Goal: Information Seeking & Learning: Find specific fact

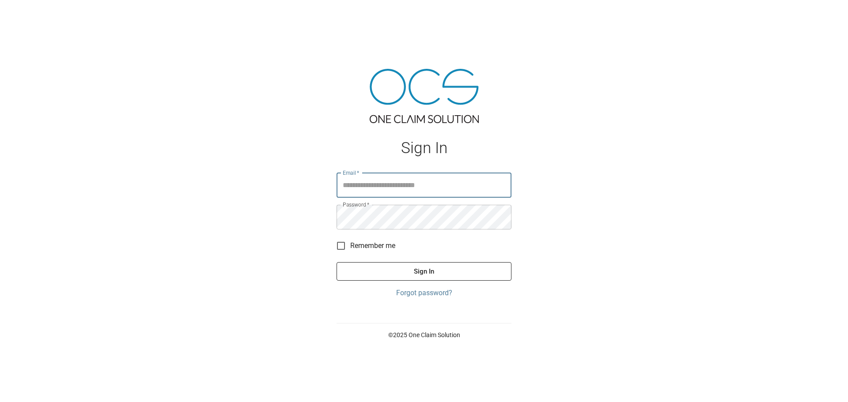
type input "**********"
click at [426, 276] on button "Sign In" at bounding box center [423, 271] width 175 height 19
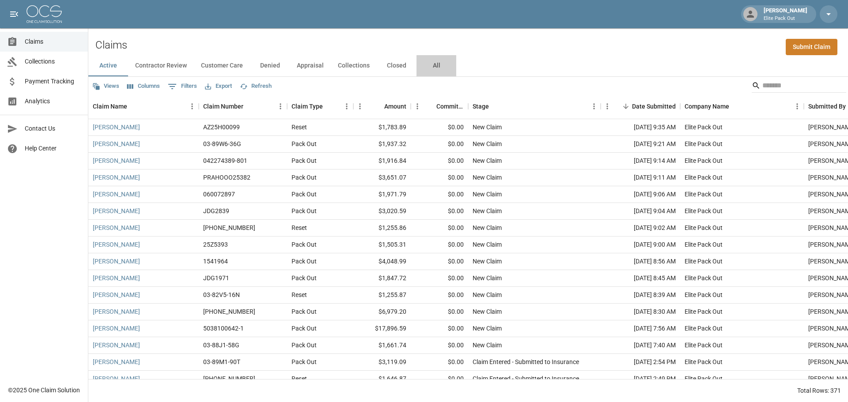
click at [433, 68] on button "All" at bounding box center [436, 65] width 40 height 21
click at [762, 84] on input "Search" at bounding box center [797, 86] width 71 height 14
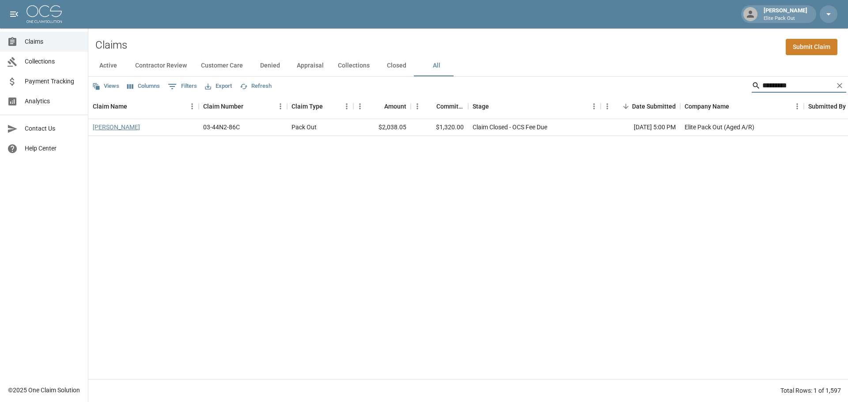
type input "*********"
click at [118, 127] on link "[PERSON_NAME]" at bounding box center [116, 127] width 47 height 9
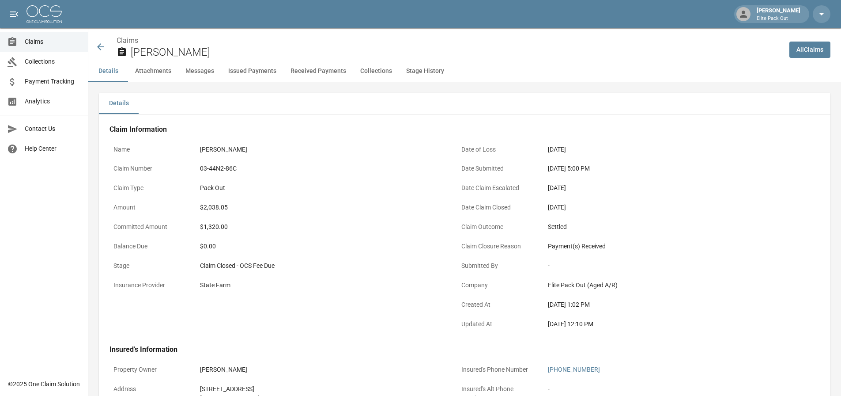
click at [221, 168] on div "03-44N2-86C" at bounding box center [321, 168] width 243 height 9
copy div "03-44N2-86C"
click at [218, 211] on div "$2,038.05" at bounding box center [321, 207] width 243 height 9
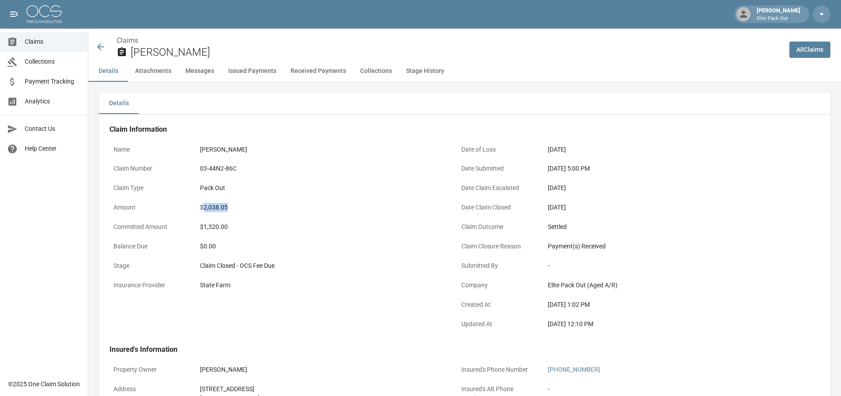
click at [218, 211] on div "$2,038.05" at bounding box center [321, 207] width 243 height 9
copy div "2,038.05"
drag, startPoint x: 547, startPoint y: 168, endPoint x: 580, endPoint y: 168, distance: 33.5
click at [580, 168] on div "[DATE] 5:00 PM" at bounding box center [669, 168] width 251 height 17
copy div "[DATE]"
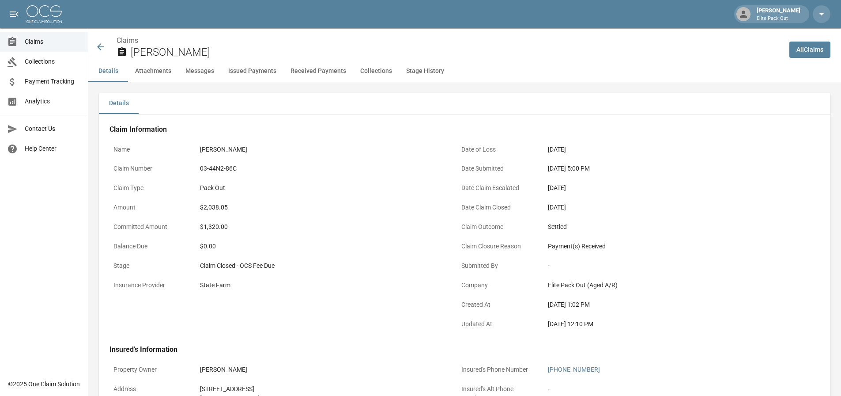
click at [276, 375] on div "[PERSON_NAME]" at bounding box center [321, 369] width 251 height 17
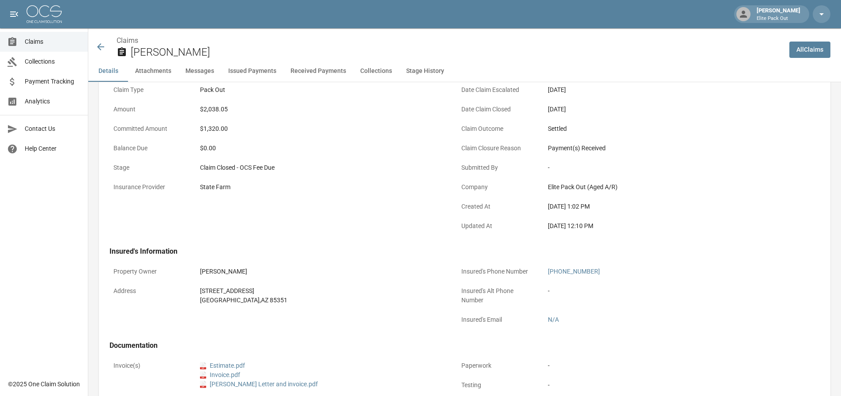
scroll to position [177, 0]
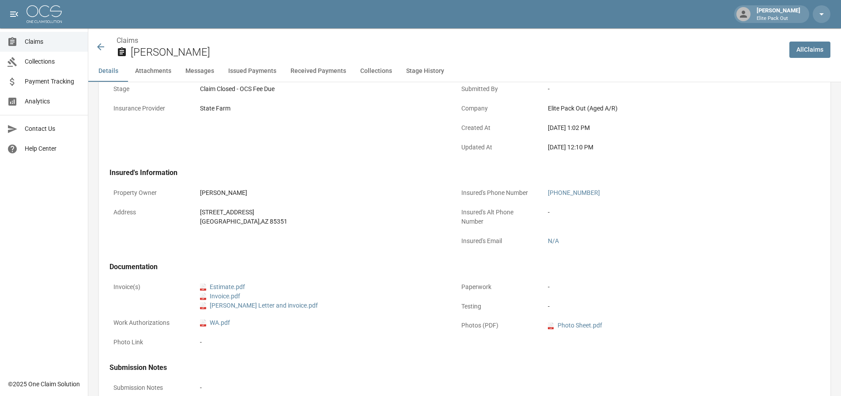
drag, startPoint x: 261, startPoint y: 211, endPoint x: 238, endPoint y: 208, distance: 23.1
click at [238, 208] on div "[STREET_ADDRESS]" at bounding box center [321, 211] width 243 height 9
click at [209, 209] on div "[STREET_ADDRESS]" at bounding box center [321, 211] width 243 height 9
drag, startPoint x: 199, startPoint y: 212, endPoint x: 269, endPoint y: 224, distance: 71.3
click at [269, 224] on div "[STREET_ADDRESS]" at bounding box center [321, 216] width 251 height 26
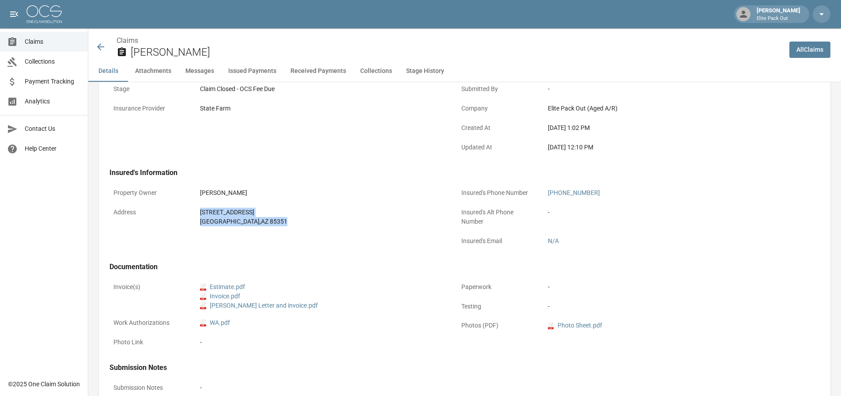
copy div "[STREET_ADDRESS]"
click at [100, 46] on icon at bounding box center [100, 46] width 11 height 11
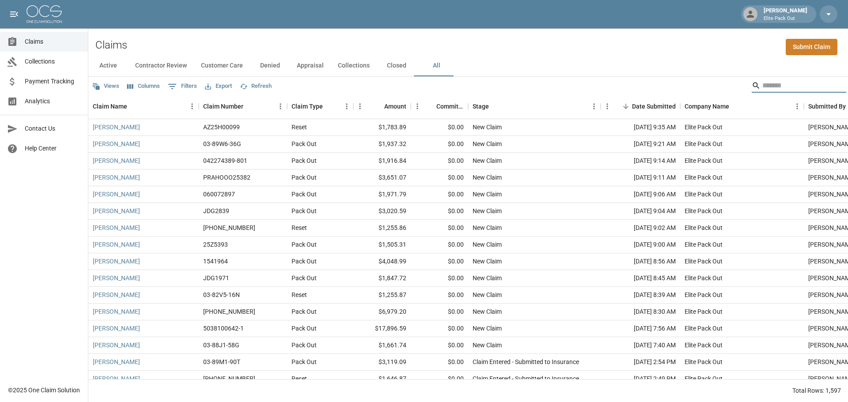
click at [762, 82] on input "Search" at bounding box center [797, 86] width 71 height 14
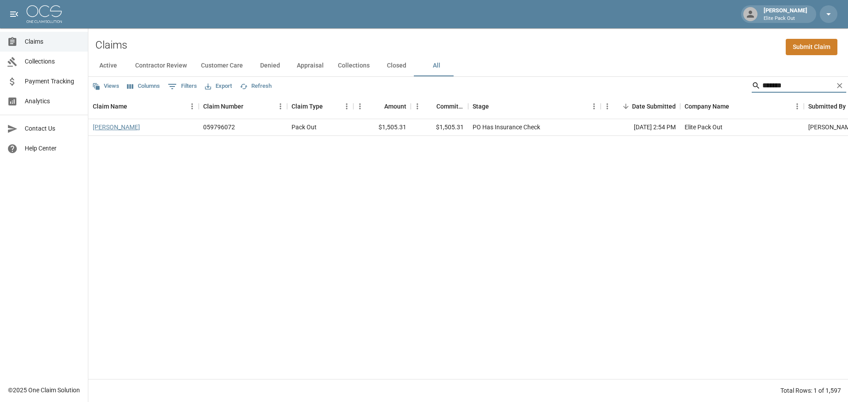
type input "*******"
click at [121, 132] on link "[PERSON_NAME]" at bounding box center [116, 127] width 47 height 9
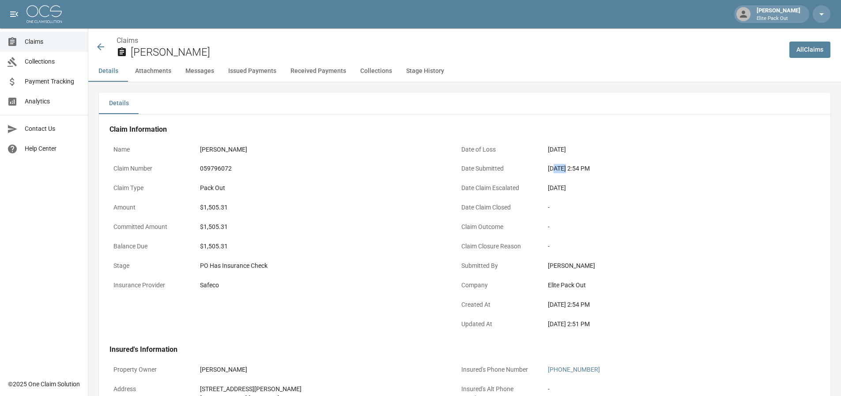
drag, startPoint x: 552, startPoint y: 171, endPoint x: 562, endPoint y: 171, distance: 9.7
click at [562, 171] on div "[DATE] 2:54 PM" at bounding box center [669, 168] width 243 height 9
click at [549, 171] on div "[DATE] 2:54 PM" at bounding box center [669, 168] width 243 height 9
drag, startPoint x: 545, startPoint y: 169, endPoint x: 581, endPoint y: 170, distance: 35.8
click at [581, 170] on div "[DATE] 2:54 PM" at bounding box center [669, 168] width 251 height 17
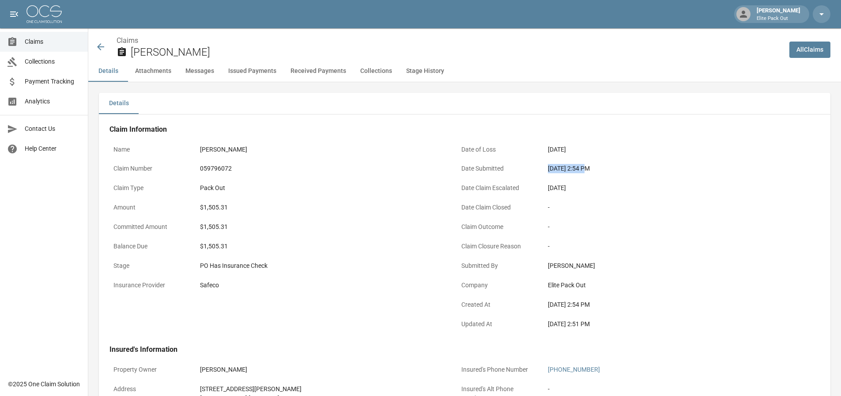
copy div "[DATE]"
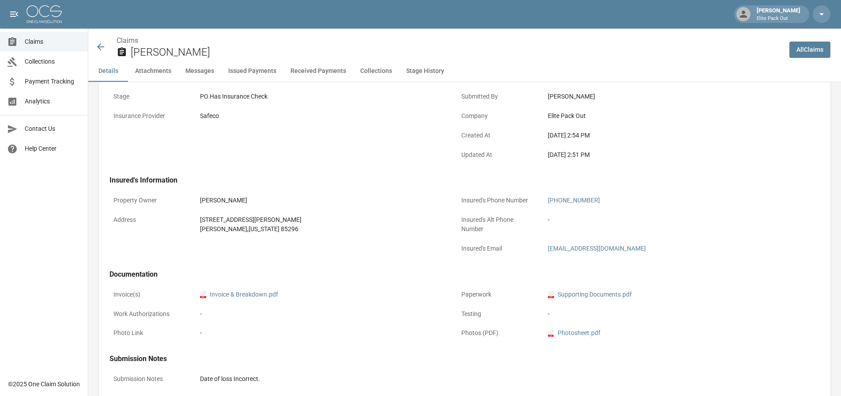
scroll to position [177, 0]
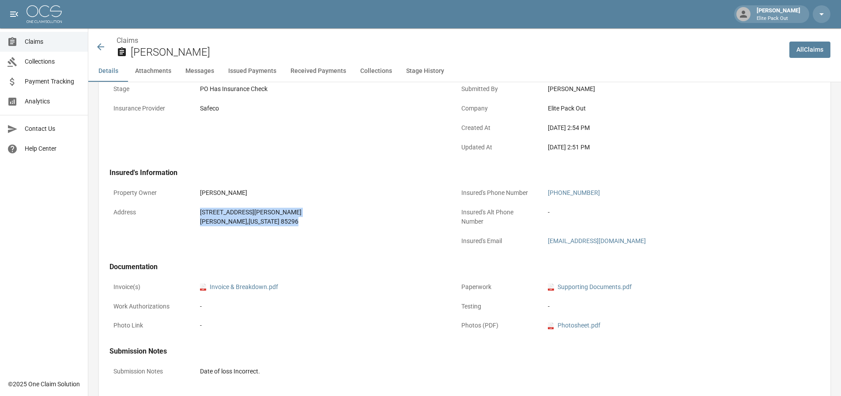
drag, startPoint x: 202, startPoint y: 211, endPoint x: 262, endPoint y: 223, distance: 60.9
click at [262, 223] on div "[STREET_ADDRESS][PERSON_NAME][US_STATE]" at bounding box center [321, 216] width 243 height 19
copy div "[STREET_ADDRESS][PERSON_NAME][US_STATE]"
click at [241, 154] on div "Name [PERSON_NAME] Claim Number 059796072 Claim Type Pack Out Amount $1,505.31 …" at bounding box center [273, 56] width 348 height 204
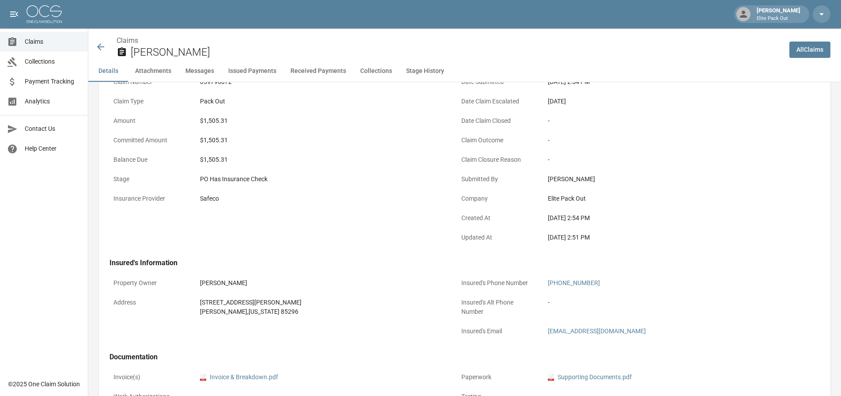
scroll to position [0, 0]
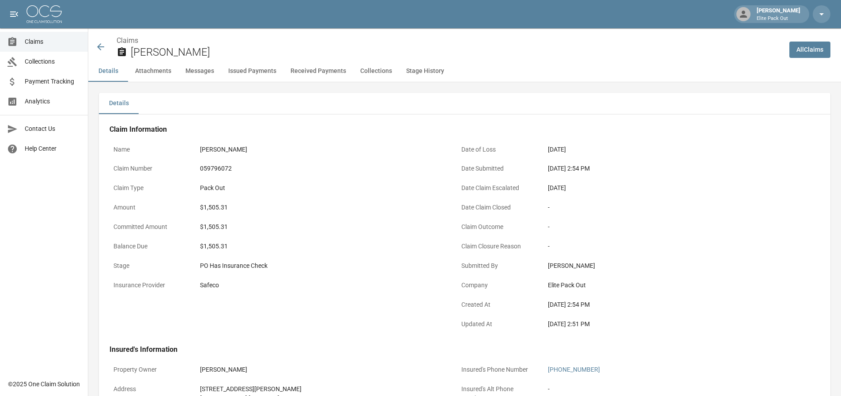
click at [222, 170] on div "059796072" at bounding box center [321, 168] width 243 height 9
copy div "059796072"
click at [105, 49] on icon at bounding box center [100, 46] width 11 height 11
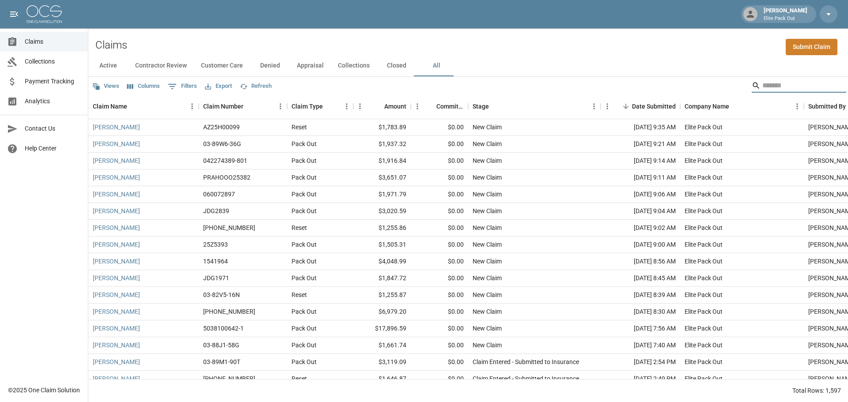
click at [771, 86] on input "Search" at bounding box center [797, 86] width 71 height 14
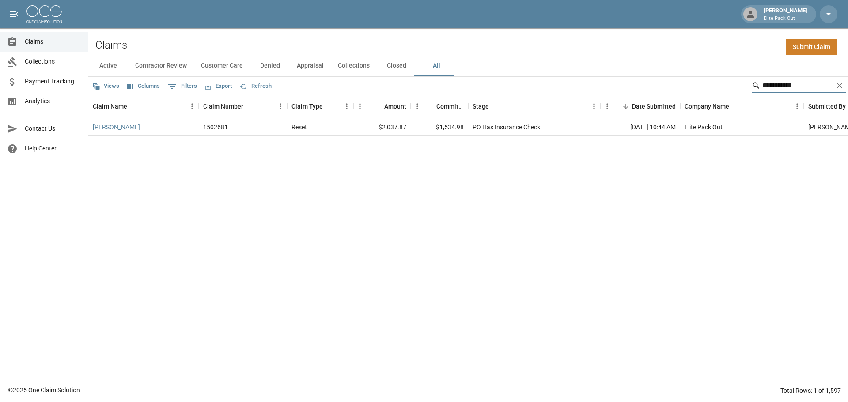
type input "**********"
click at [120, 129] on link "[PERSON_NAME]" at bounding box center [116, 127] width 47 height 9
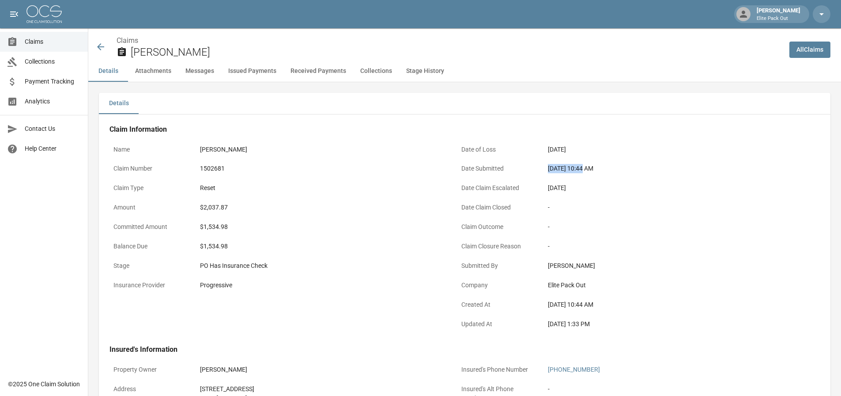
drag, startPoint x: 548, startPoint y: 169, endPoint x: 579, endPoint y: 169, distance: 30.9
click at [579, 169] on div "[DATE] 10:44 AM" at bounding box center [669, 168] width 243 height 9
copy div "[DATE]"
click at [213, 171] on div "1502681" at bounding box center [321, 168] width 243 height 9
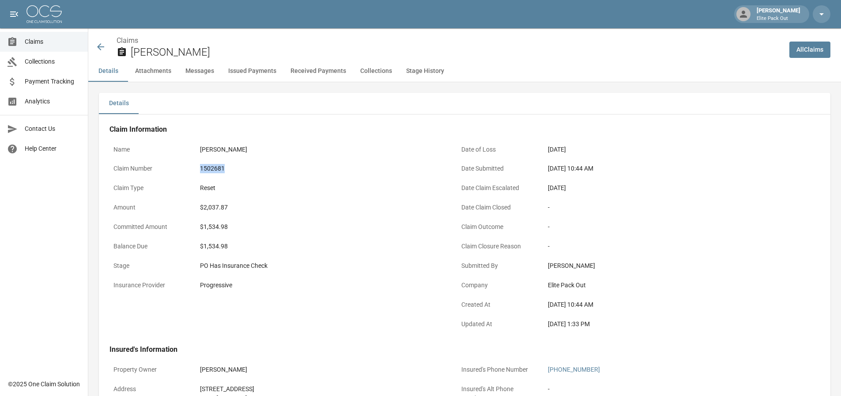
click at [213, 171] on div "1502681" at bounding box center [321, 168] width 243 height 9
copy div "1502681"
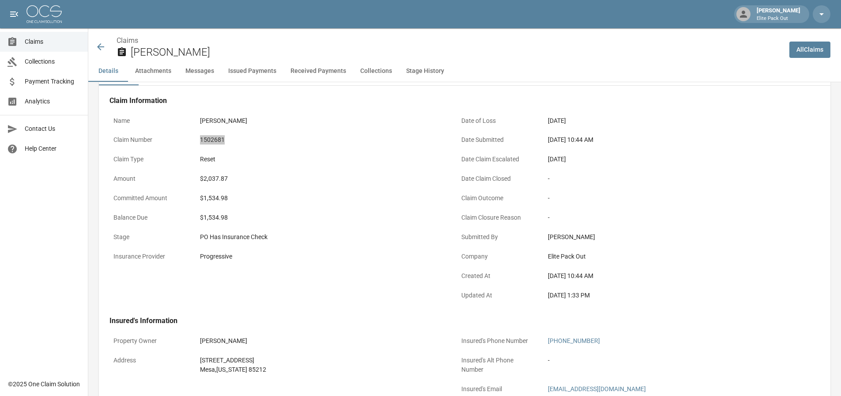
scroll to position [88, 0]
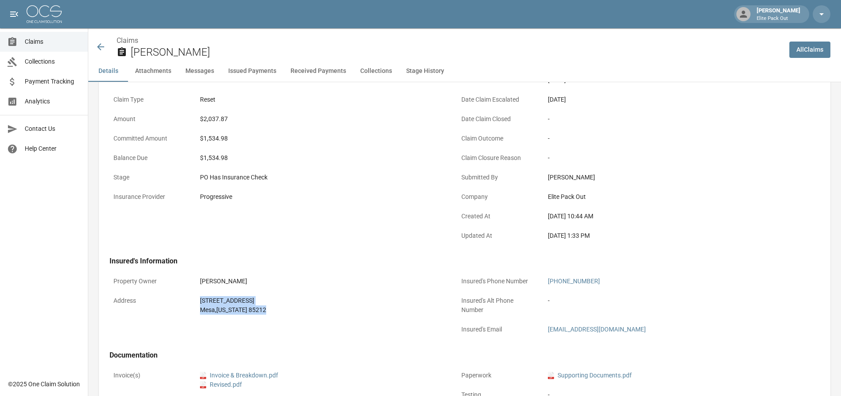
drag, startPoint x: 197, startPoint y: 299, endPoint x: 266, endPoint y: 307, distance: 69.8
click at [266, 307] on div "[STREET_ADDRESS][US_STATE]" at bounding box center [321, 305] width 251 height 26
copy div "[STREET_ADDRESS][US_STATE]"
click at [280, 289] on div "[PERSON_NAME]" at bounding box center [321, 280] width 251 height 17
click at [98, 49] on icon at bounding box center [100, 46] width 11 height 11
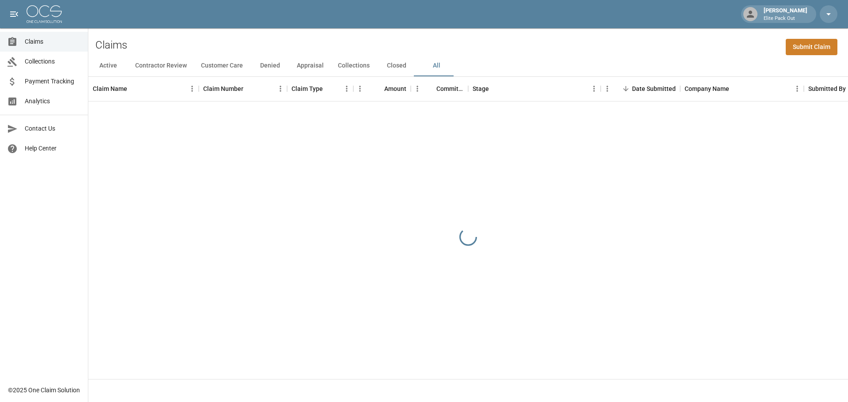
click at [630, 53] on div "Claims Submit Claim" at bounding box center [467, 41] width 759 height 27
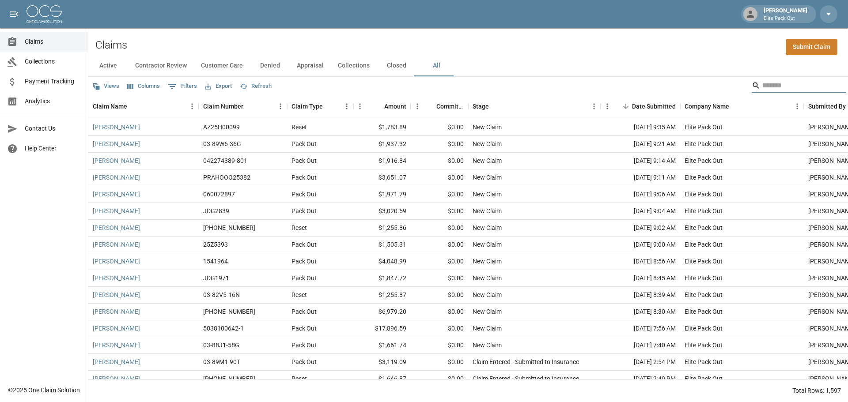
click at [762, 86] on input "Search" at bounding box center [797, 86] width 71 height 14
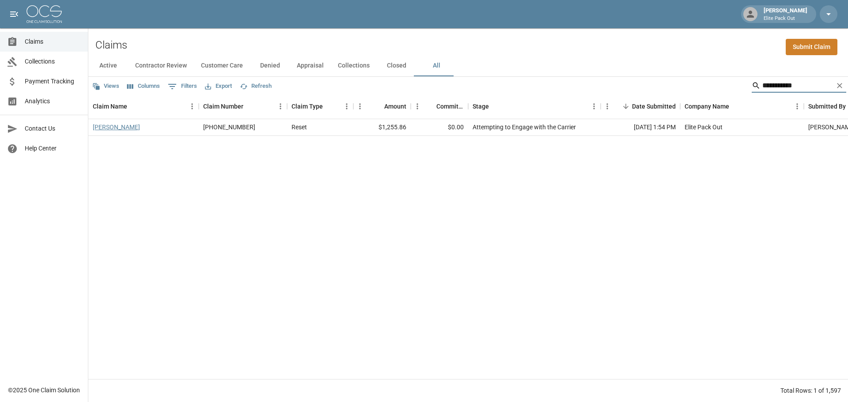
type input "**********"
click at [116, 123] on link "[PERSON_NAME]" at bounding box center [116, 127] width 47 height 9
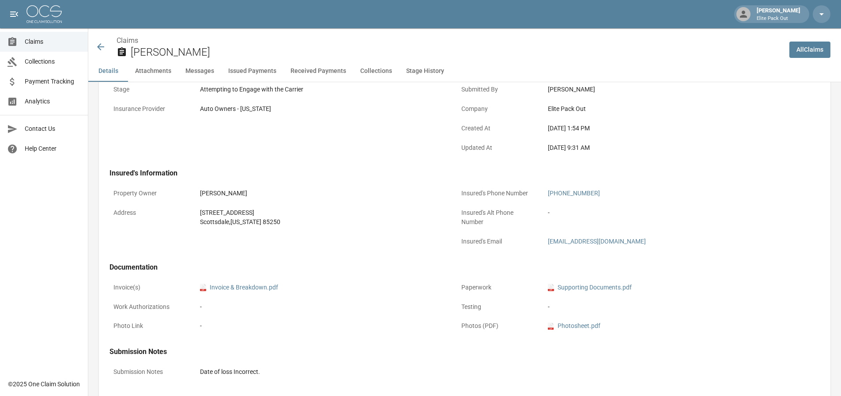
scroll to position [177, 0]
drag, startPoint x: 197, startPoint y: 213, endPoint x: 299, endPoint y: 222, distance: 102.4
click at [299, 222] on div "[STREET_ADDRESS][US_STATE]" at bounding box center [321, 216] width 251 height 26
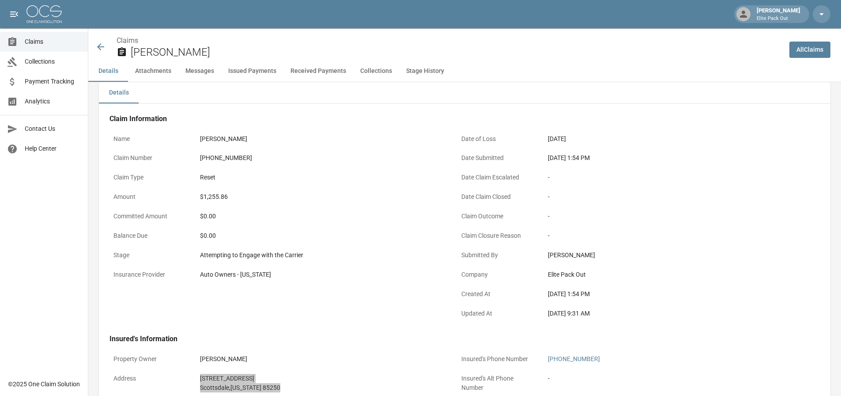
scroll to position [0, 0]
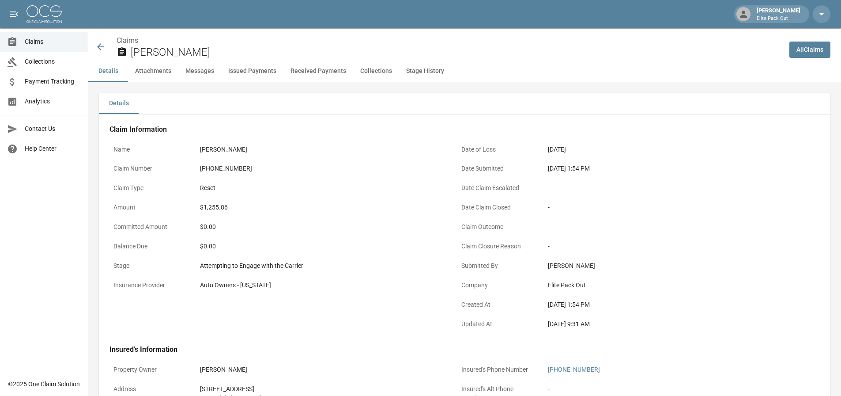
click at [238, 167] on div "[PHONE_NUMBER]" at bounding box center [321, 168] width 243 height 9
click at [98, 43] on icon at bounding box center [100, 46] width 11 height 11
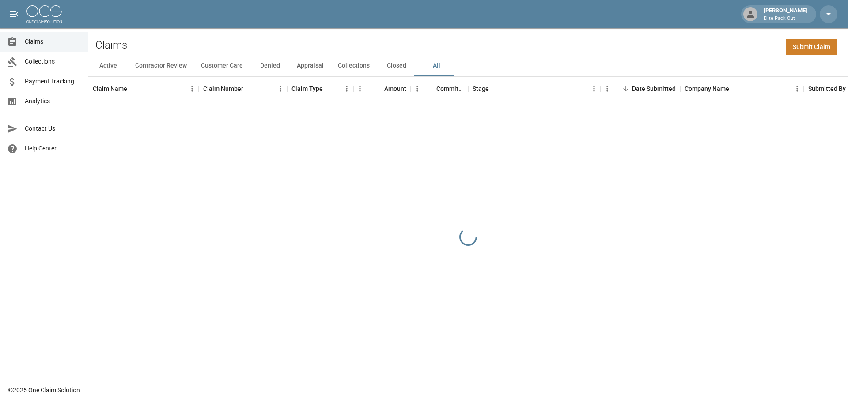
click at [657, 47] on div "Claims Submit Claim" at bounding box center [467, 41] width 759 height 27
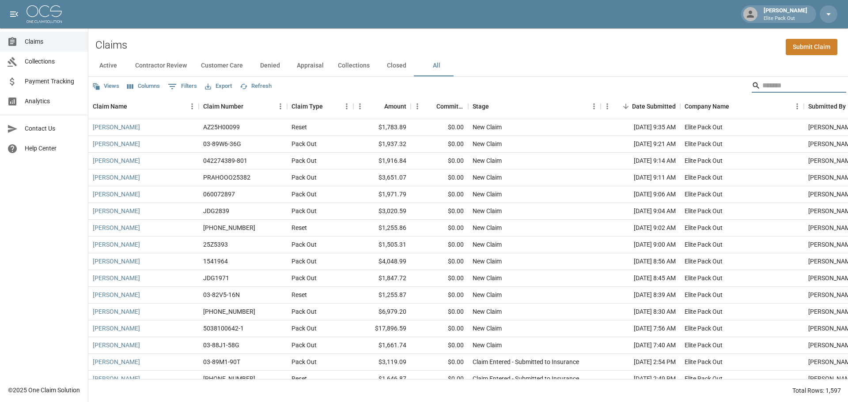
click at [762, 89] on input "Search" at bounding box center [797, 86] width 71 height 14
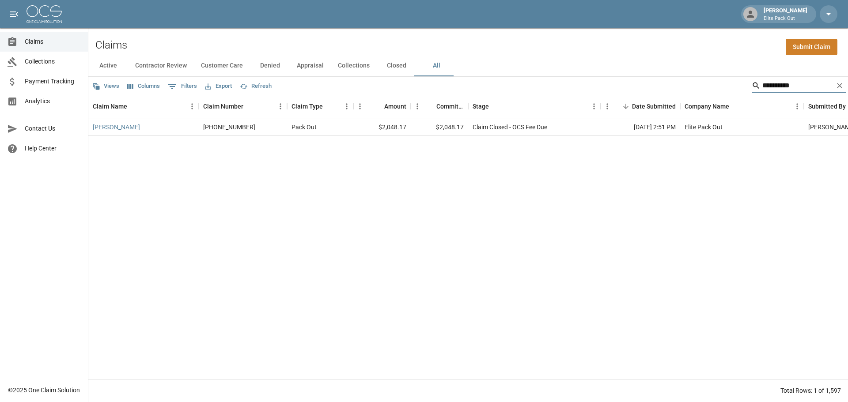
type input "**********"
click at [115, 129] on link "[PERSON_NAME]" at bounding box center [116, 127] width 47 height 9
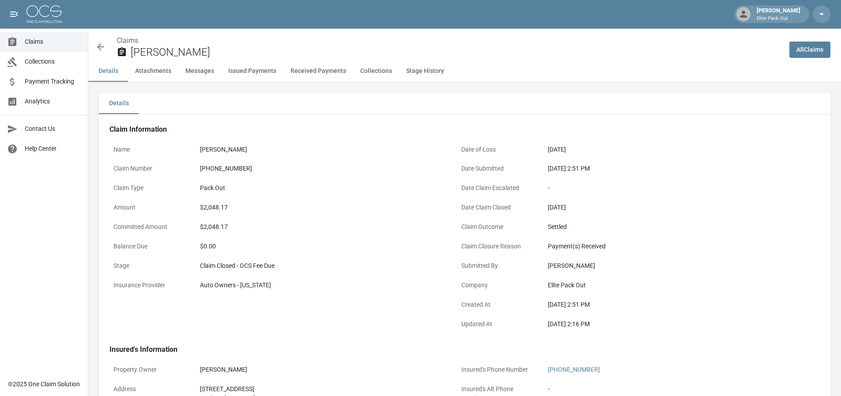
click at [229, 170] on div "[PHONE_NUMBER]" at bounding box center [321, 168] width 243 height 9
click at [104, 46] on icon at bounding box center [100, 46] width 11 height 11
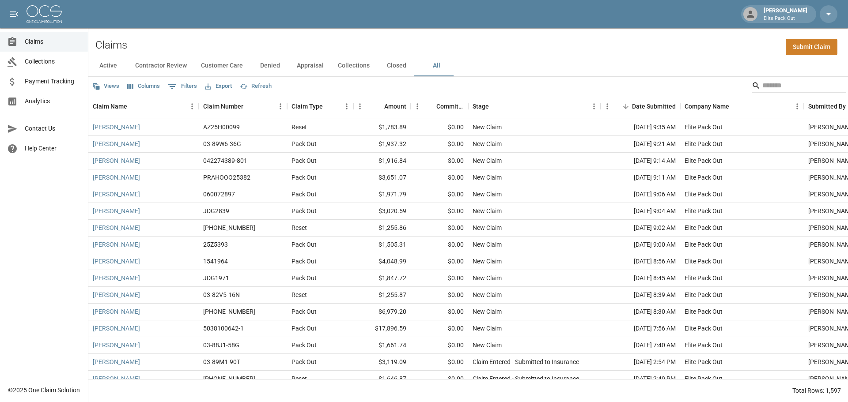
click at [602, 43] on div "Claims Submit Claim" at bounding box center [467, 41] width 759 height 27
click at [807, 87] on input "Search" at bounding box center [797, 86] width 71 height 14
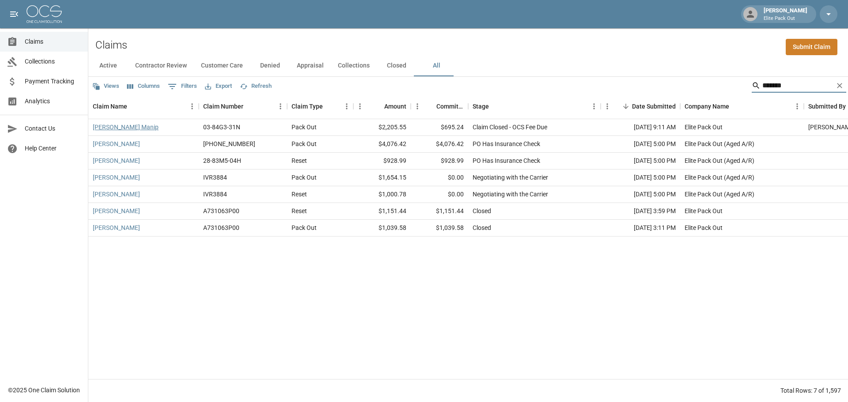
type input "******"
click at [129, 124] on link "[PERSON_NAME] Manip" at bounding box center [126, 127] width 66 height 9
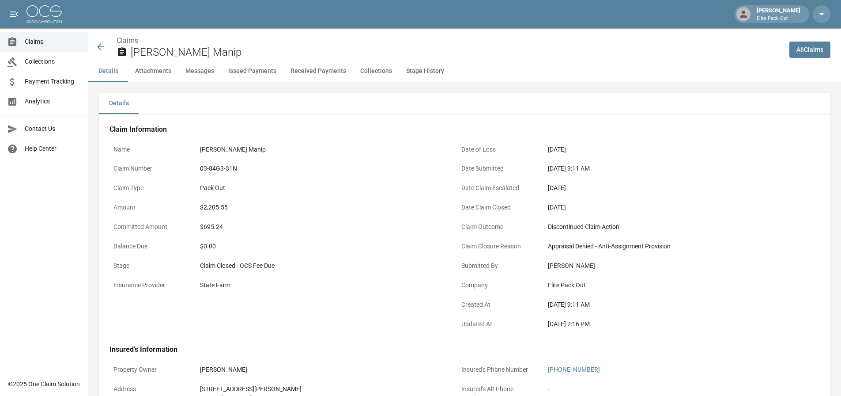
click at [226, 170] on div "03-84G3-31N" at bounding box center [321, 168] width 243 height 9
click at [99, 49] on icon at bounding box center [100, 46] width 7 height 7
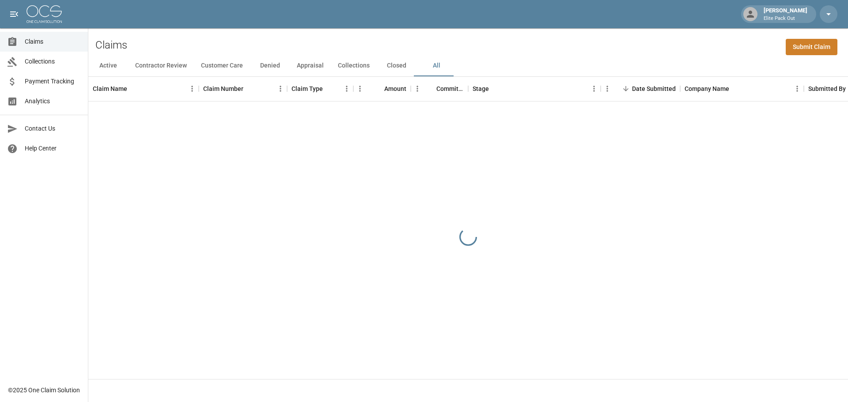
click at [665, 36] on div "Claims Submit Claim" at bounding box center [467, 41] width 759 height 27
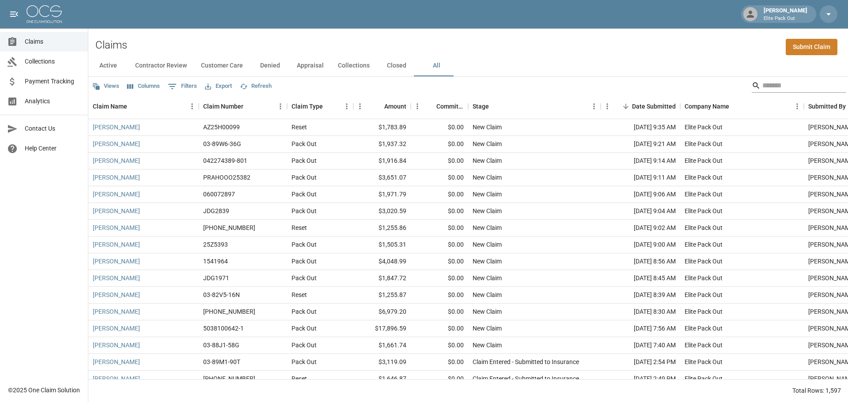
click at [763, 79] on input "Search" at bounding box center [797, 86] width 71 height 14
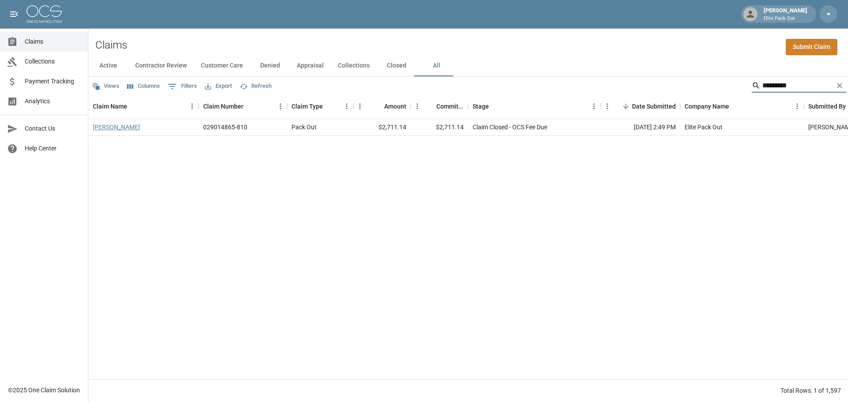
type input "*********"
click at [110, 124] on link "[PERSON_NAME]" at bounding box center [116, 127] width 47 height 9
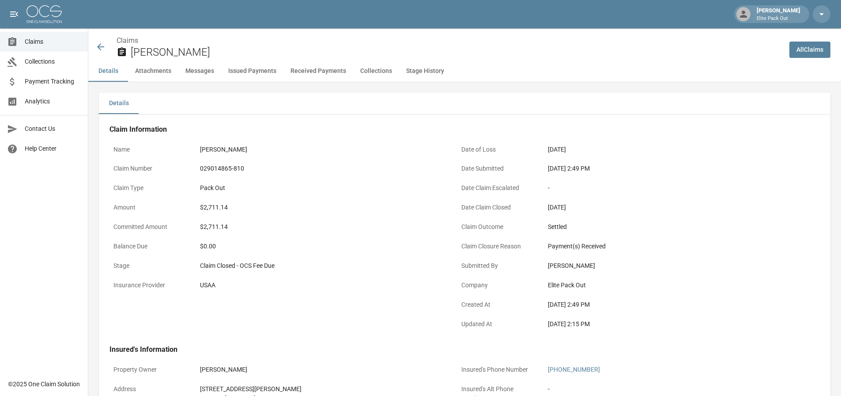
click at [223, 165] on div "029014865-810" at bounding box center [321, 168] width 243 height 9
click at [344, 31] on div "Claims [PERSON_NAME]" at bounding box center [435, 44] width 694 height 32
click at [388, 241] on div "$0.00" at bounding box center [321, 245] width 251 height 17
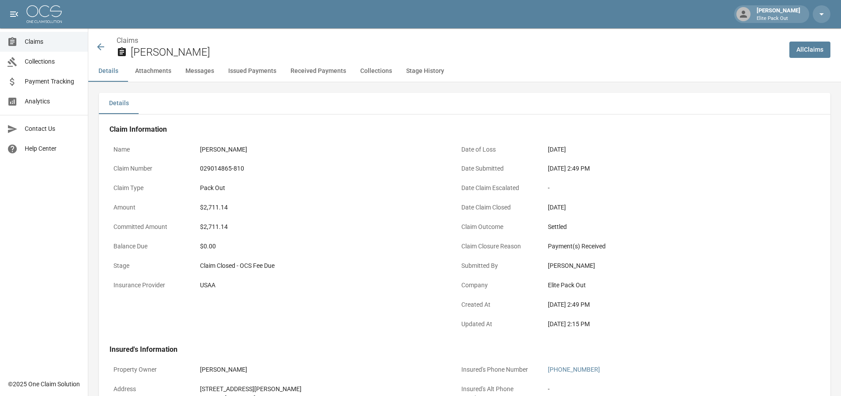
click at [101, 49] on icon at bounding box center [100, 46] width 11 height 11
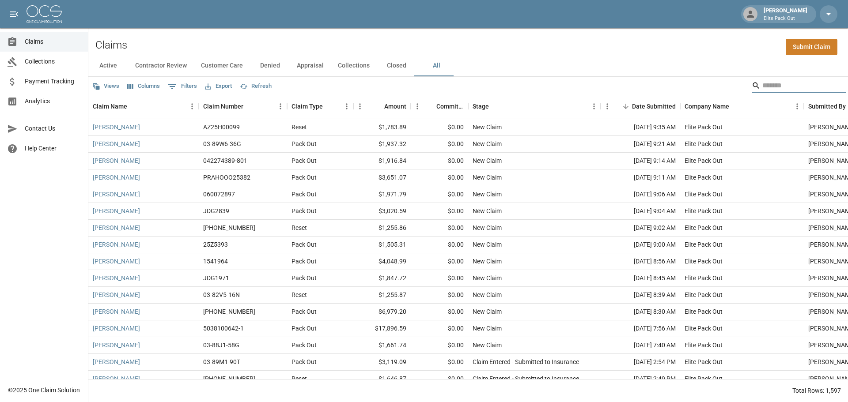
click at [762, 83] on input "Search" at bounding box center [797, 86] width 71 height 14
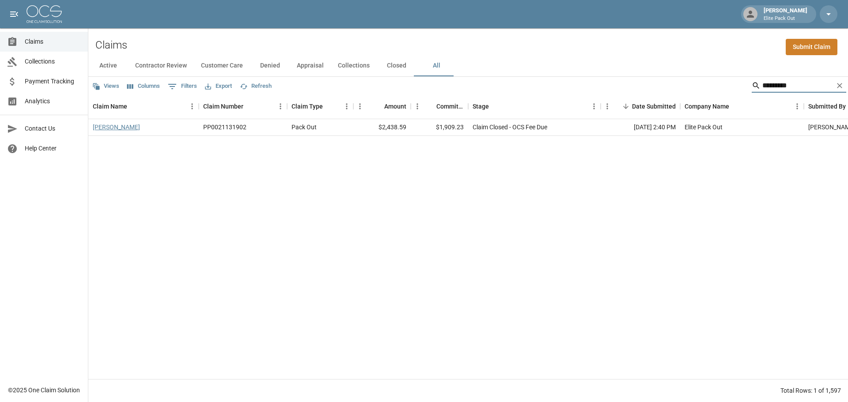
type input "*********"
click at [140, 130] on link "[PERSON_NAME]" at bounding box center [116, 127] width 47 height 9
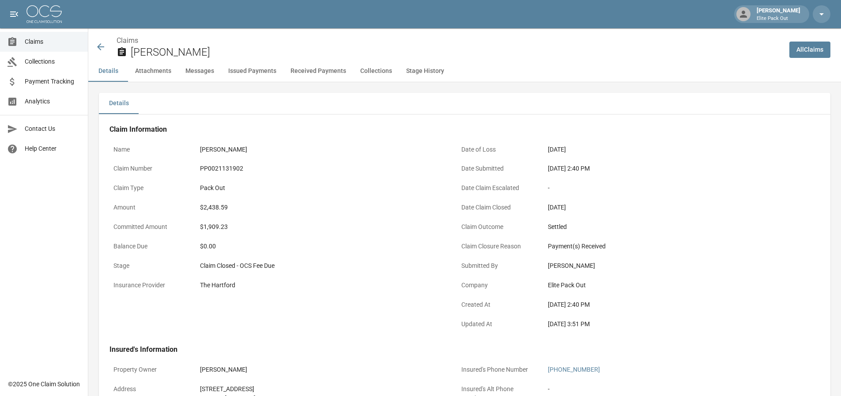
click at [230, 166] on div "PP0021131902" at bounding box center [321, 168] width 243 height 9
click at [304, 170] on div "PP0021131902" at bounding box center [321, 168] width 243 height 9
click at [100, 51] on icon at bounding box center [100, 46] width 11 height 11
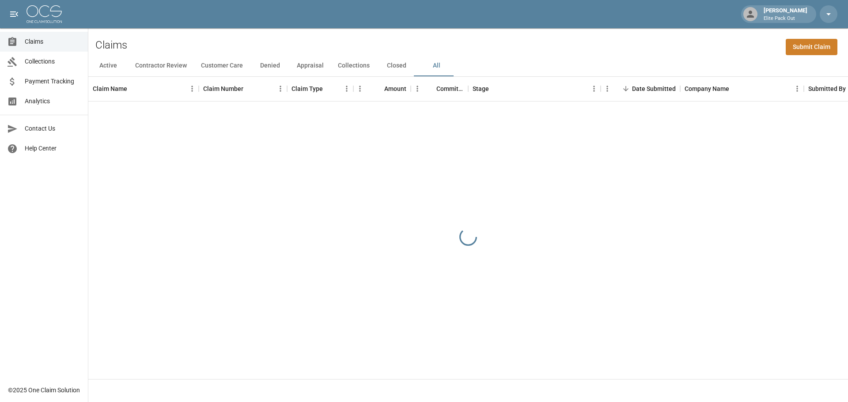
click at [570, 48] on div "Claims Submit Claim" at bounding box center [467, 41] width 759 height 27
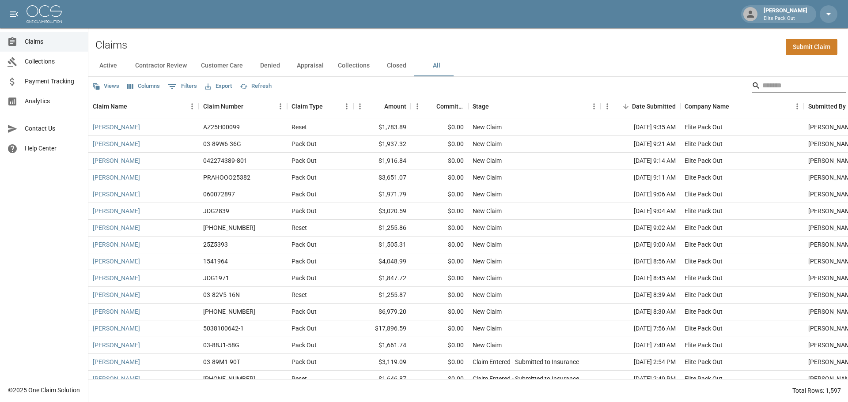
click at [777, 83] on input "Search" at bounding box center [797, 86] width 71 height 14
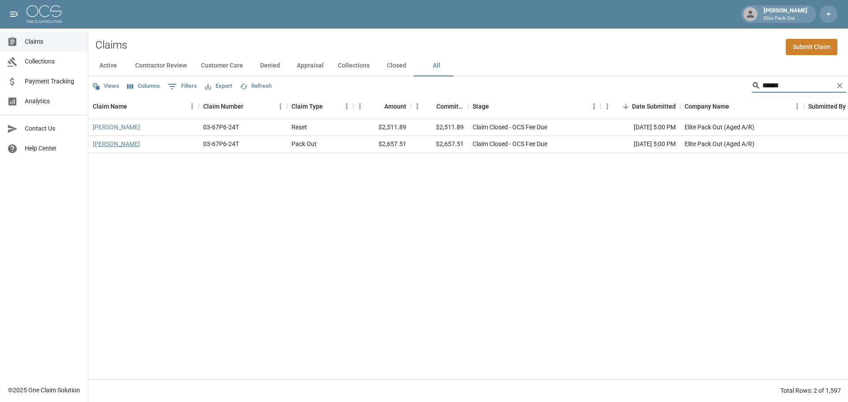
type input "******"
click at [113, 144] on link "[PERSON_NAME]" at bounding box center [116, 143] width 47 height 9
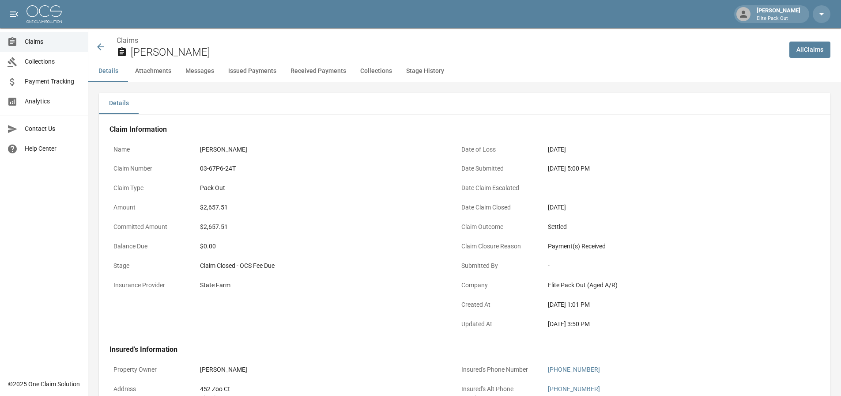
click at [221, 170] on div "03-67P6-24T" at bounding box center [321, 168] width 243 height 9
click at [339, 112] on div "Details" at bounding box center [464, 103] width 731 height 21
click at [331, 161] on div "03-67P6-24T" at bounding box center [321, 168] width 251 height 17
